Goal: Task Accomplishment & Management: Manage account settings

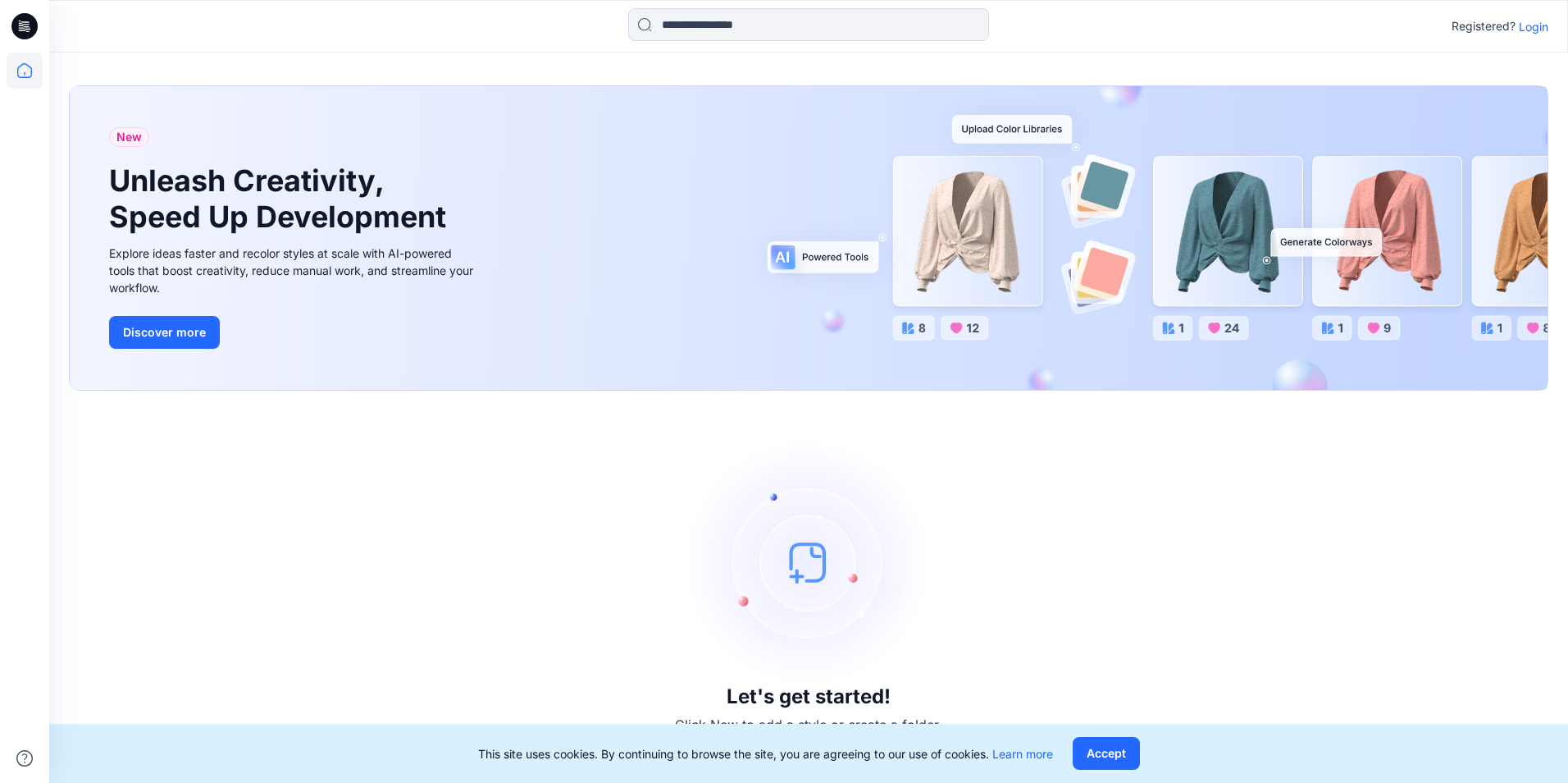
click at [1542, 35] on div "Registered? Login" at bounding box center [1500, 26] width 97 height 20
click at [1542, 32] on p "Login" at bounding box center [1533, 26] width 30 height 17
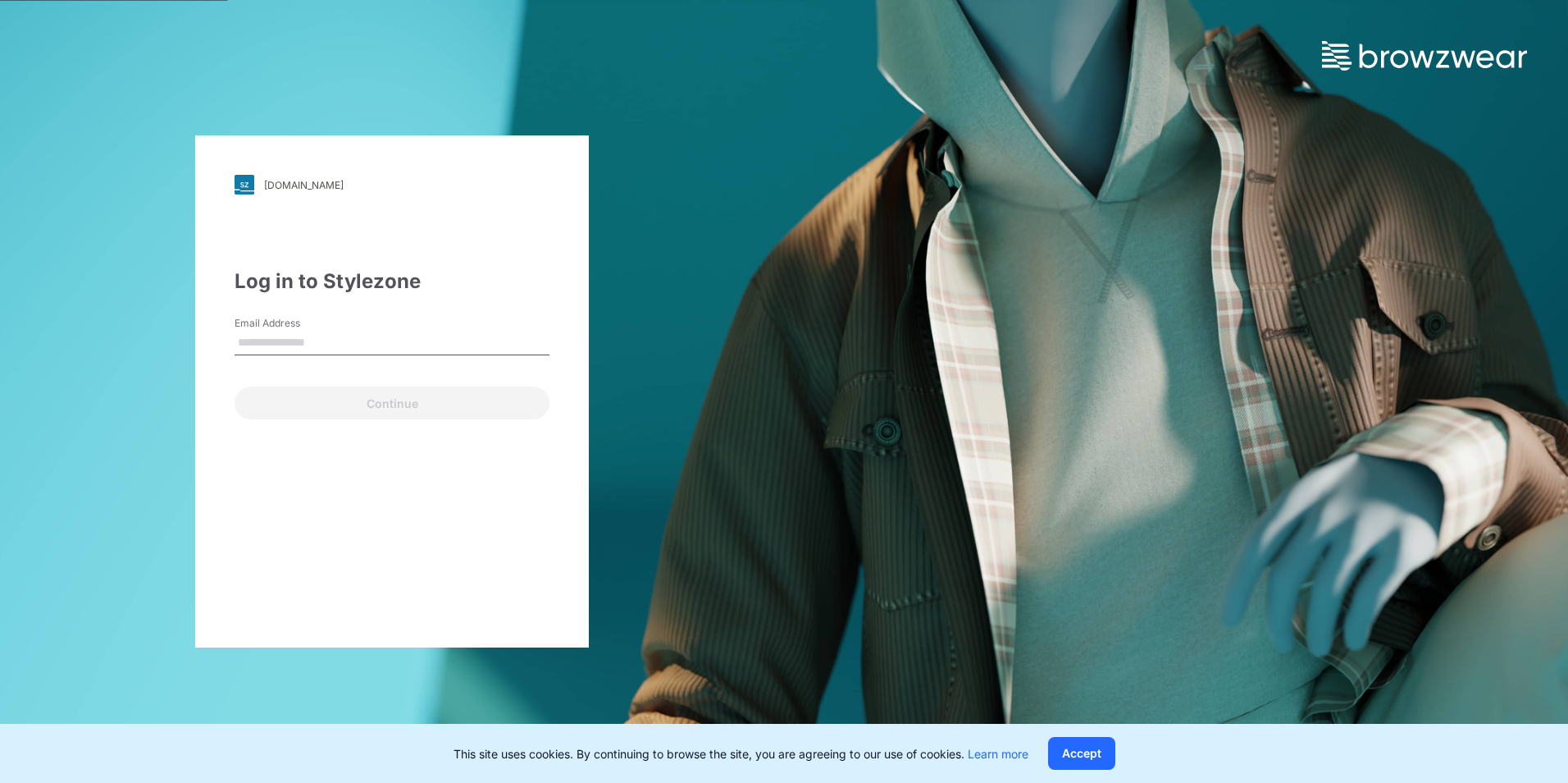
click at [332, 338] on input "Email Address" at bounding box center [392, 343] width 315 height 25
type input "**********"
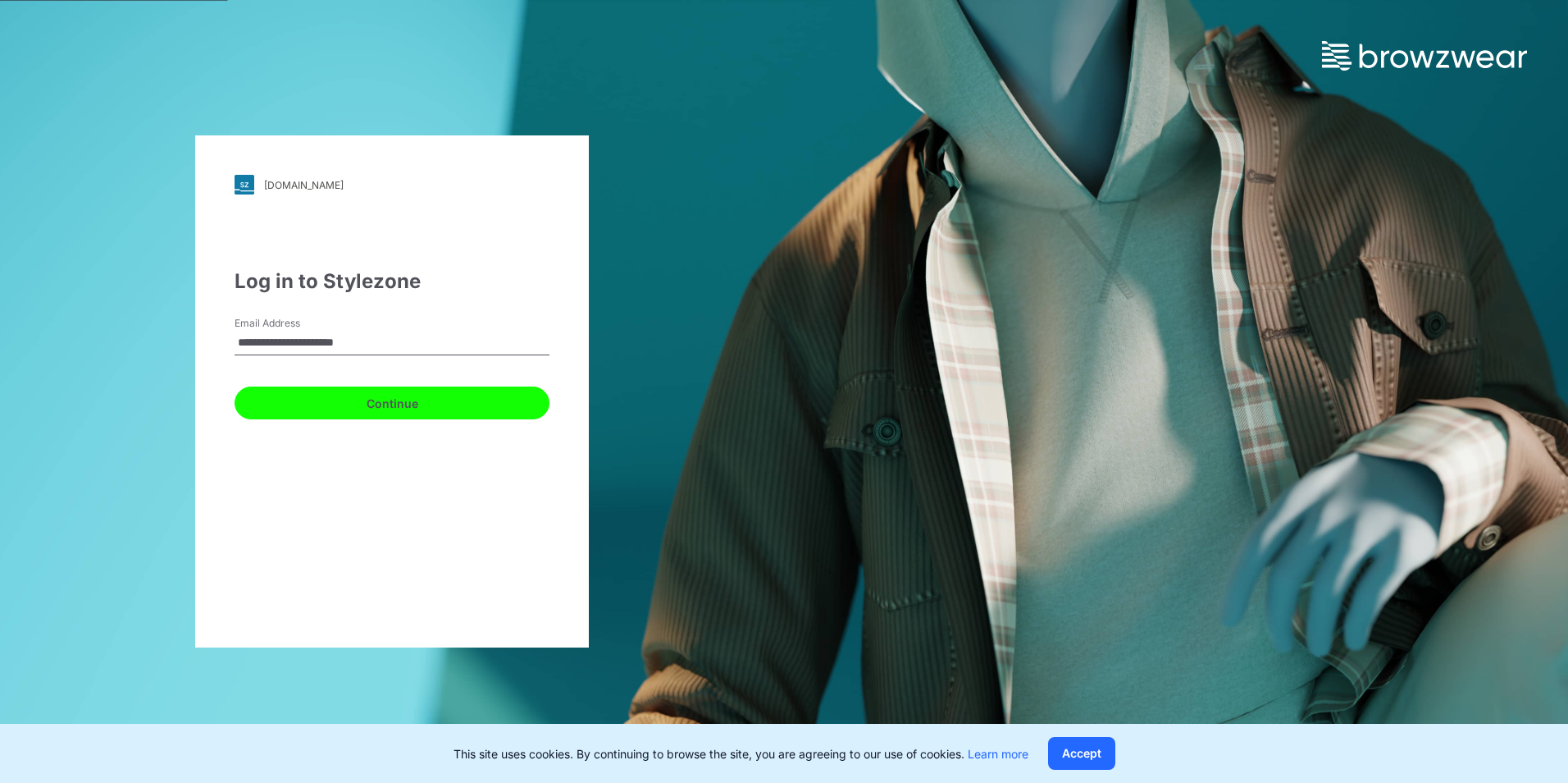
click at [323, 407] on button "Continue" at bounding box center [392, 403] width 315 height 33
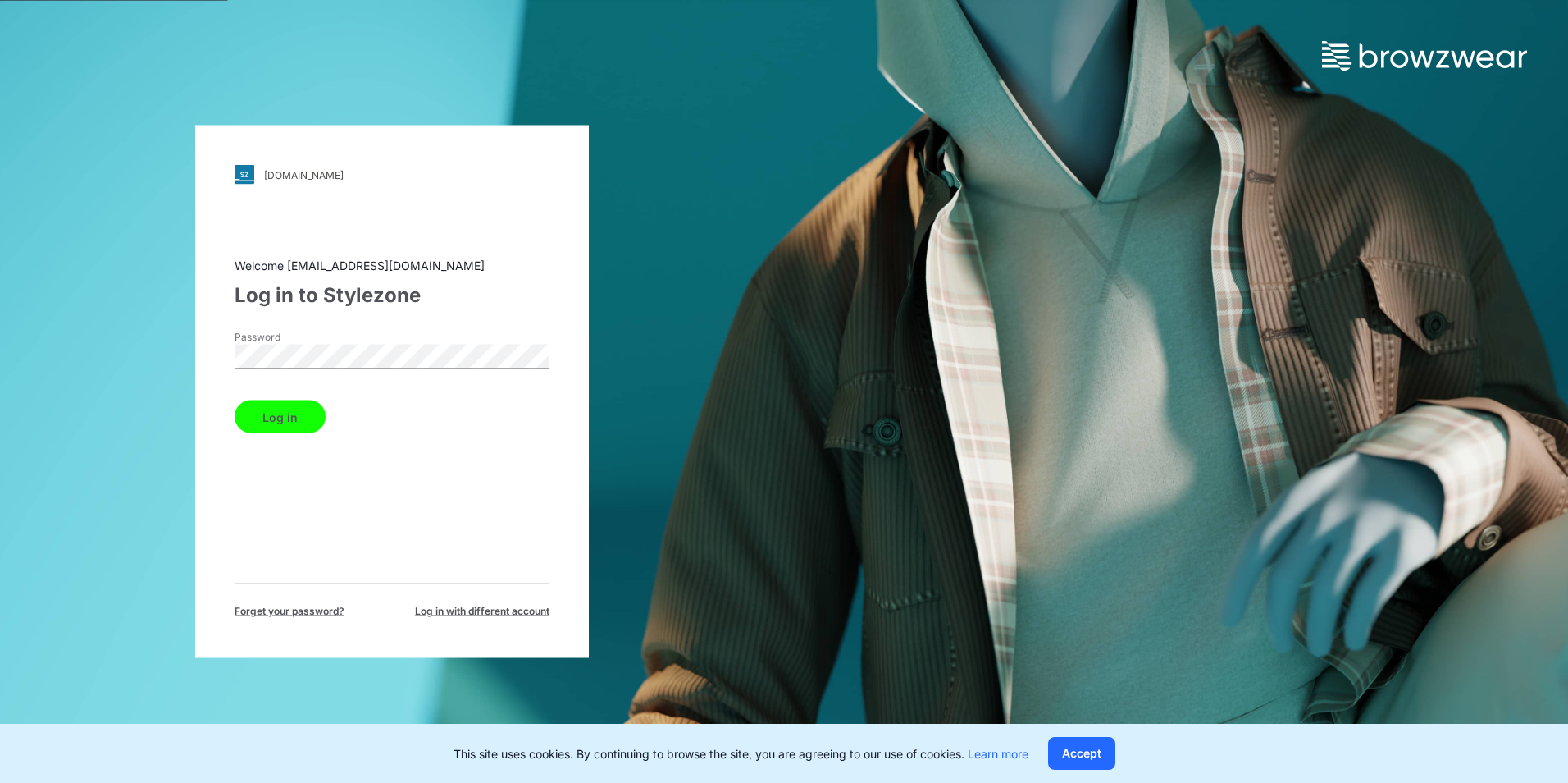
click at [234, 400] on button "Log in" at bounding box center [279, 417] width 91 height 33
